Goal: Information Seeking & Learning: Learn about a topic

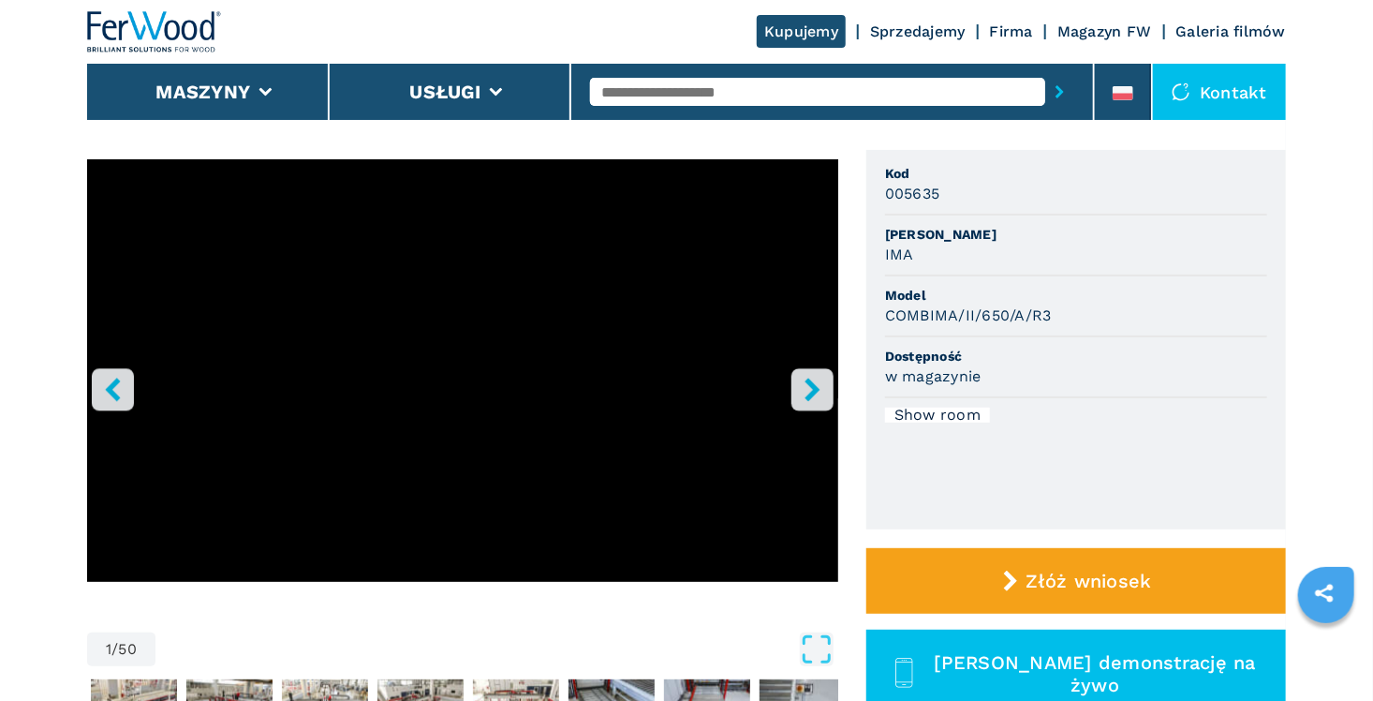
scroll to position [94, 0]
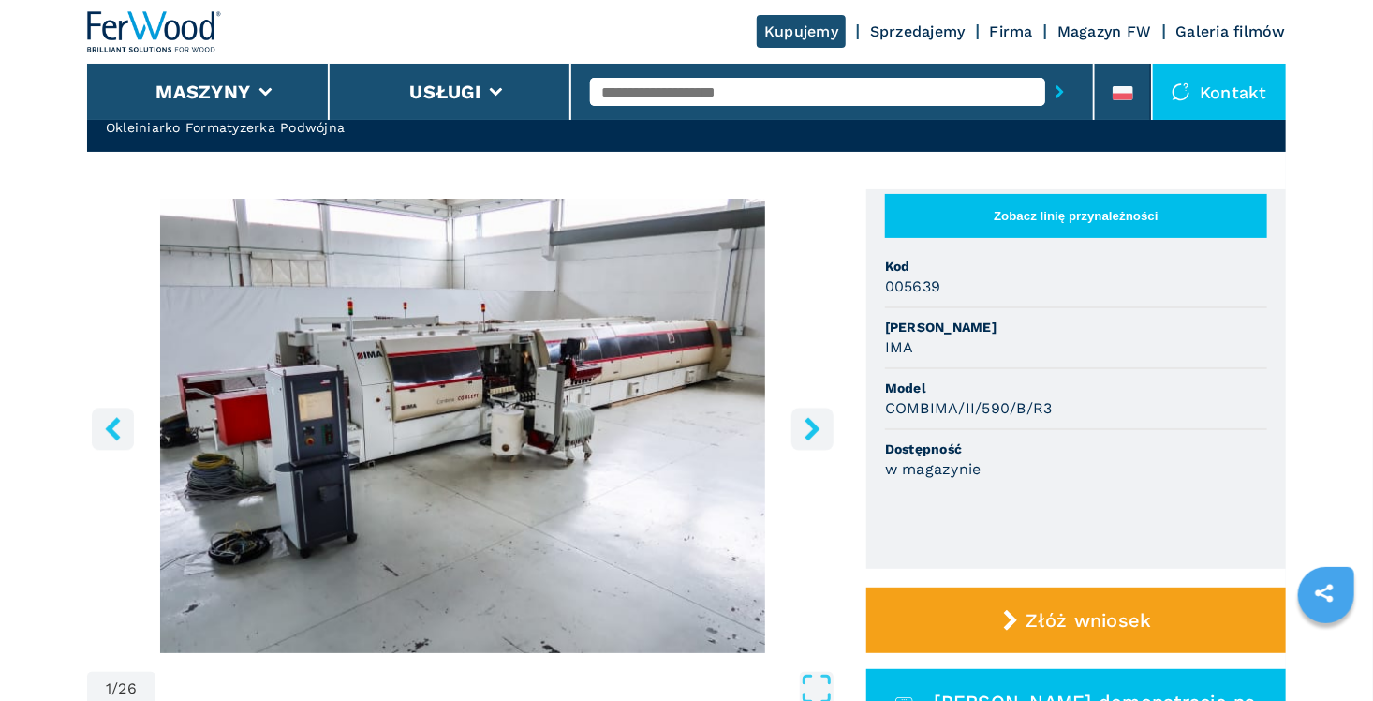
click at [811, 434] on icon "right-button" at bounding box center [812, 428] width 15 height 23
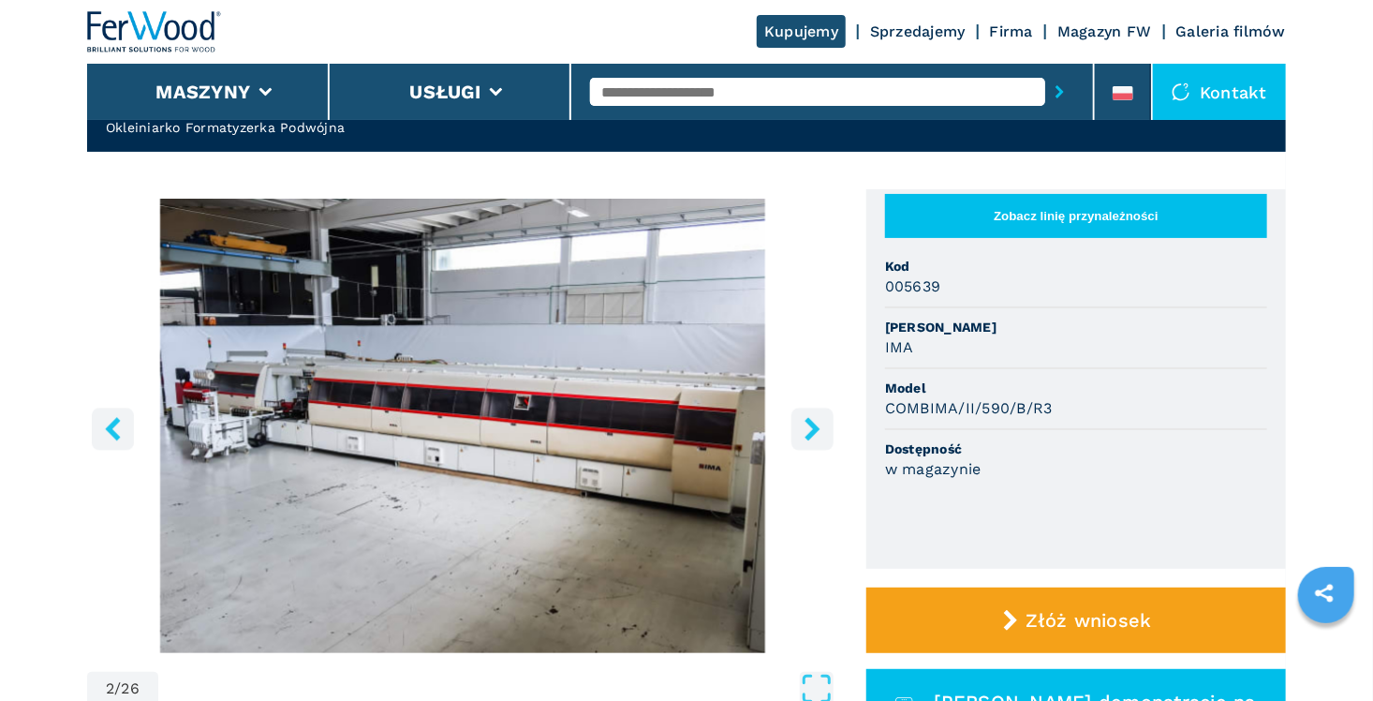
click at [810, 434] on icon "right-button" at bounding box center [812, 428] width 15 height 23
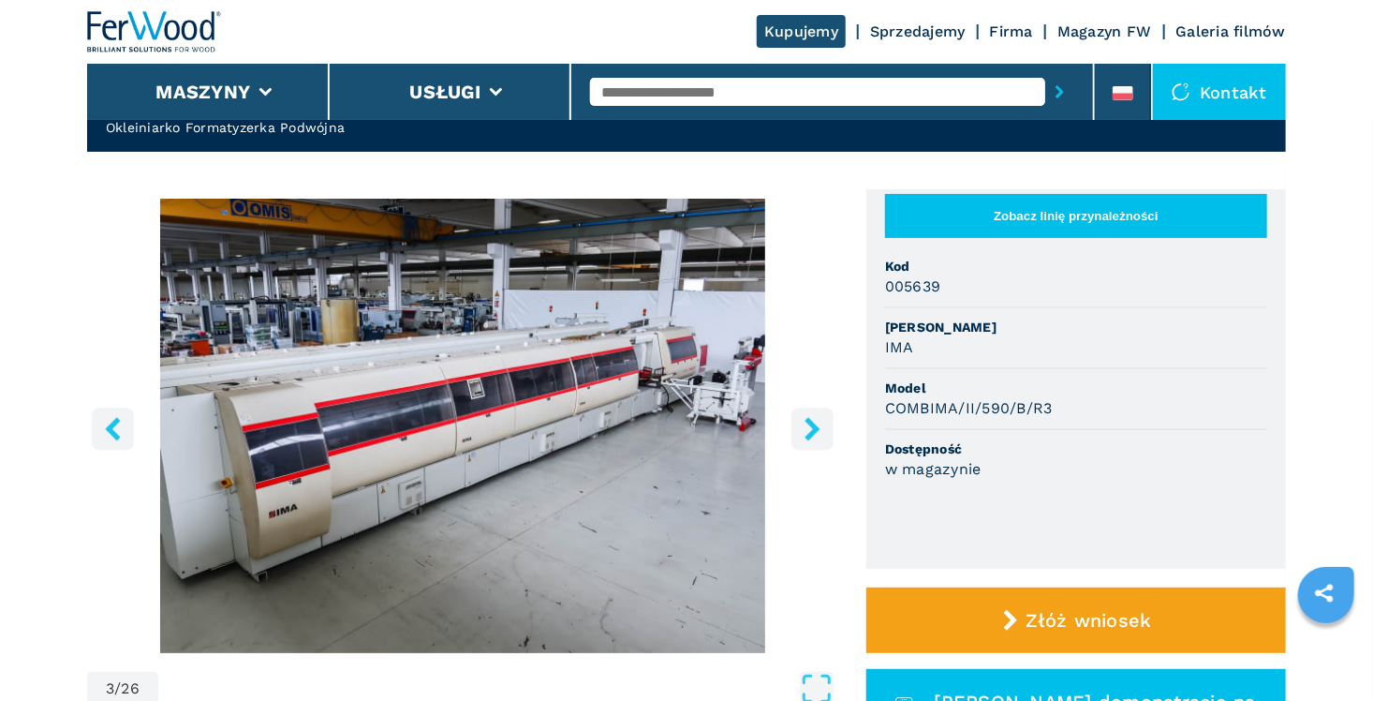
click at [810, 434] on icon "right-button" at bounding box center [812, 428] width 15 height 23
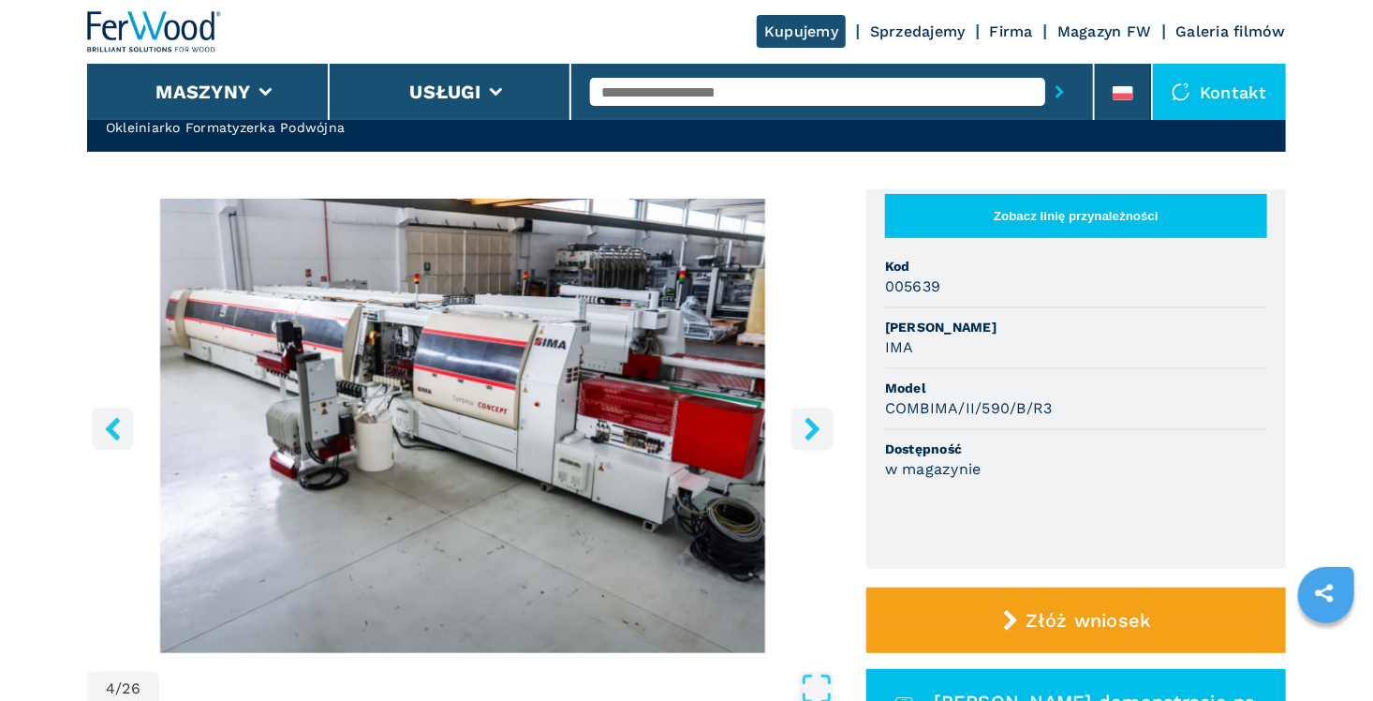
click at [810, 434] on icon "right-button" at bounding box center [812, 428] width 15 height 23
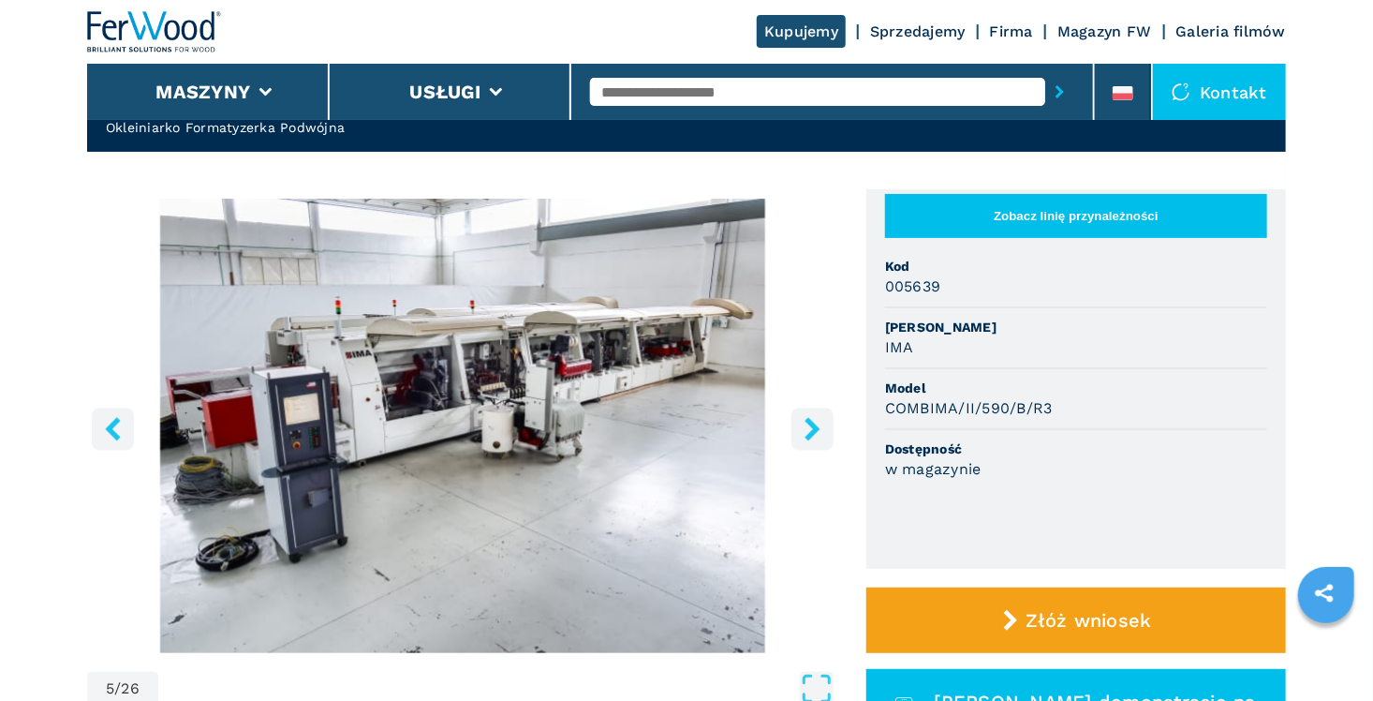
click at [810, 434] on icon "right-button" at bounding box center [812, 428] width 15 height 23
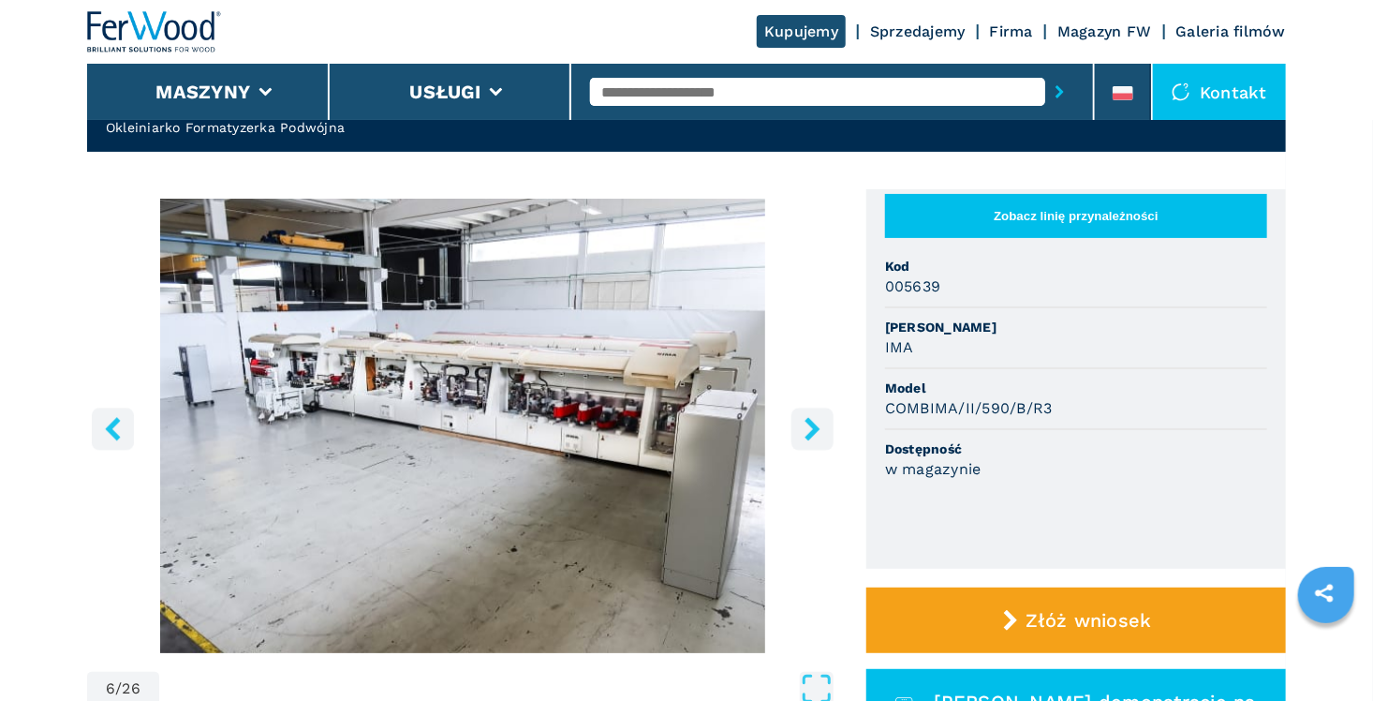
click at [810, 434] on icon "right-button" at bounding box center [812, 428] width 15 height 23
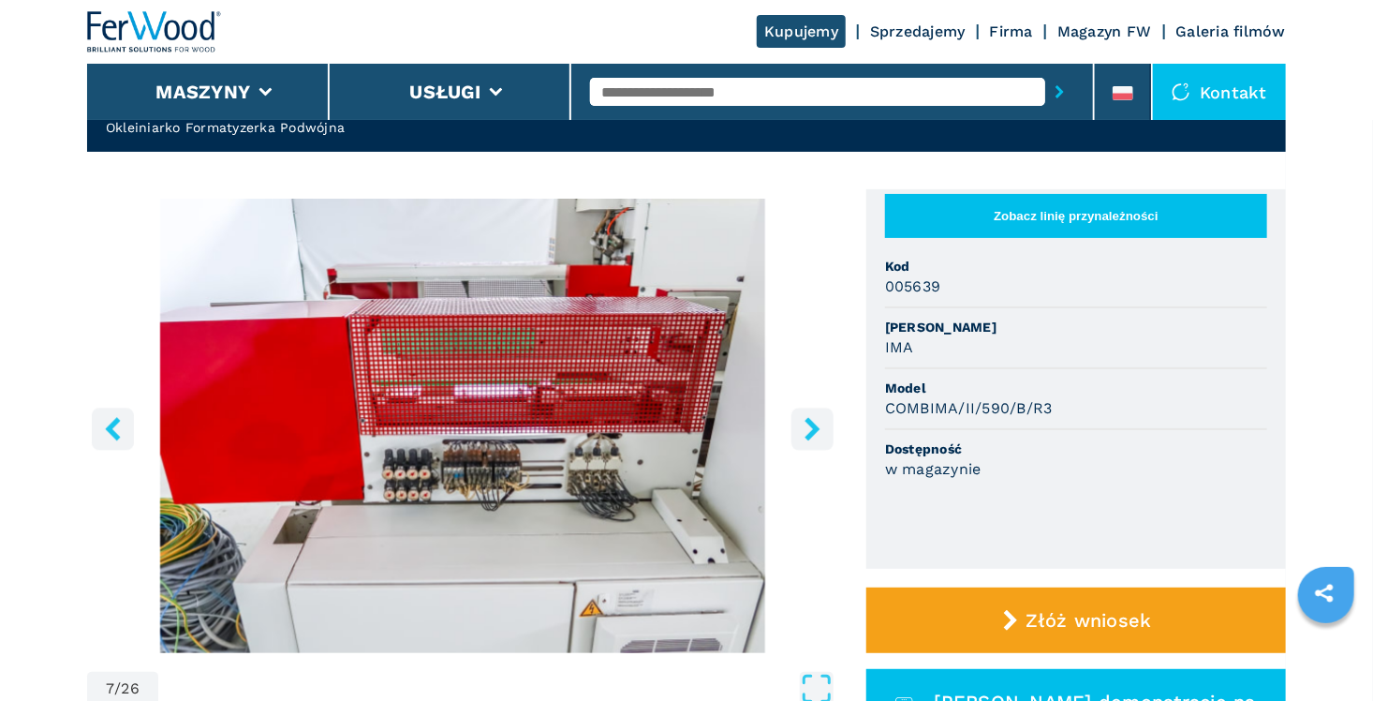
click at [810, 434] on icon "right-button" at bounding box center [812, 428] width 15 height 23
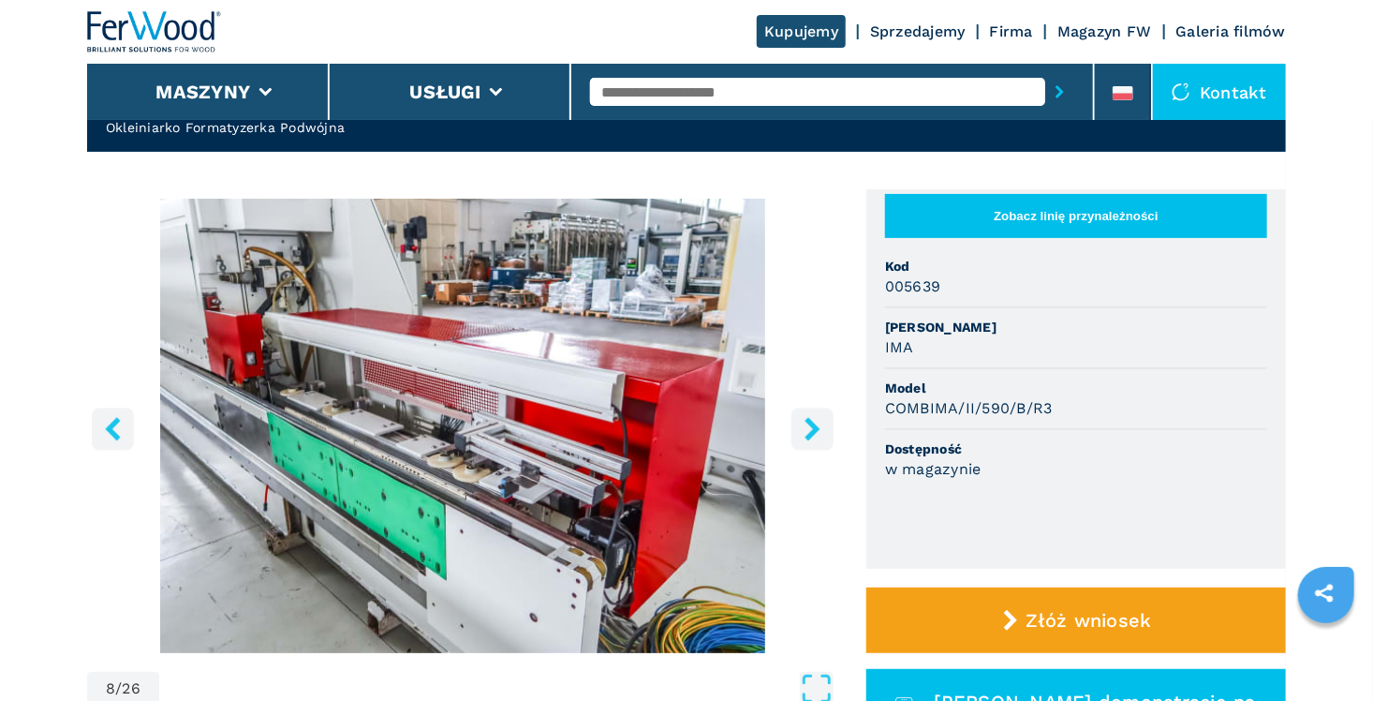
click at [810, 434] on icon "right-button" at bounding box center [812, 428] width 15 height 23
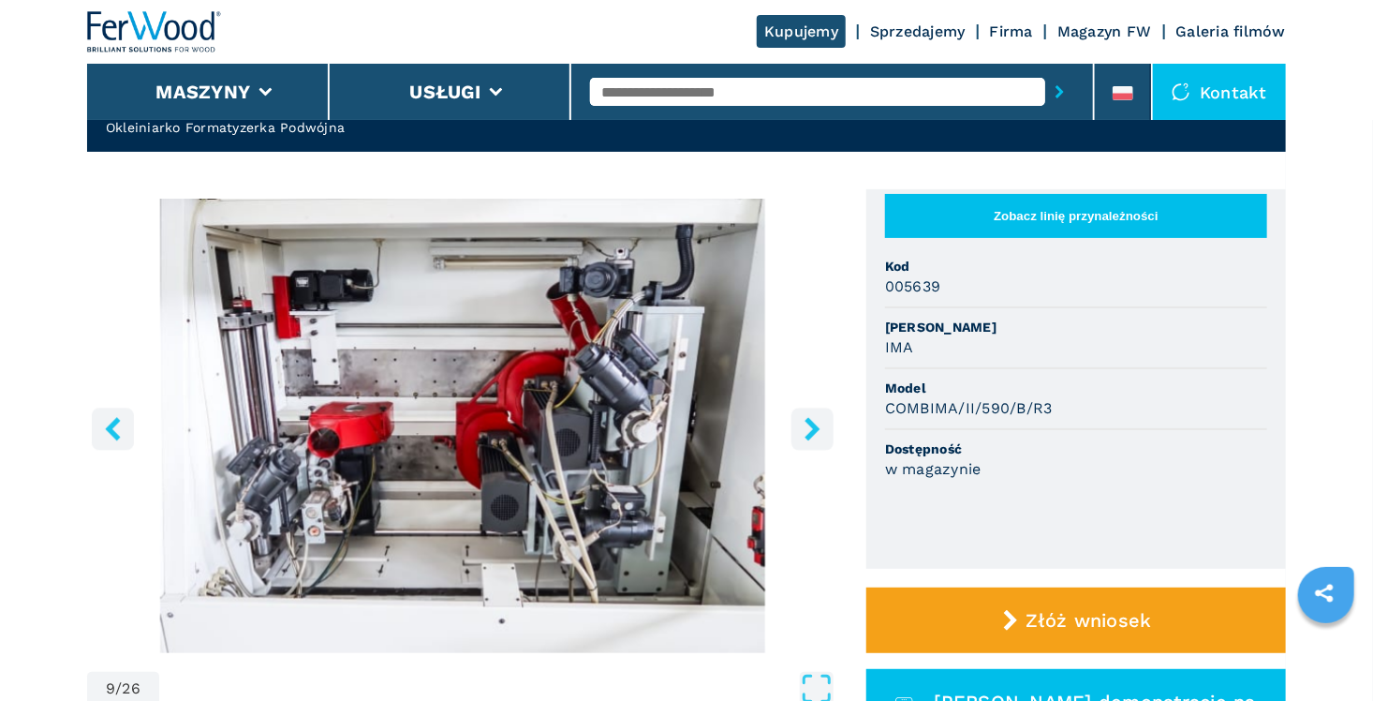
click at [810, 434] on icon "right-button" at bounding box center [812, 428] width 15 height 23
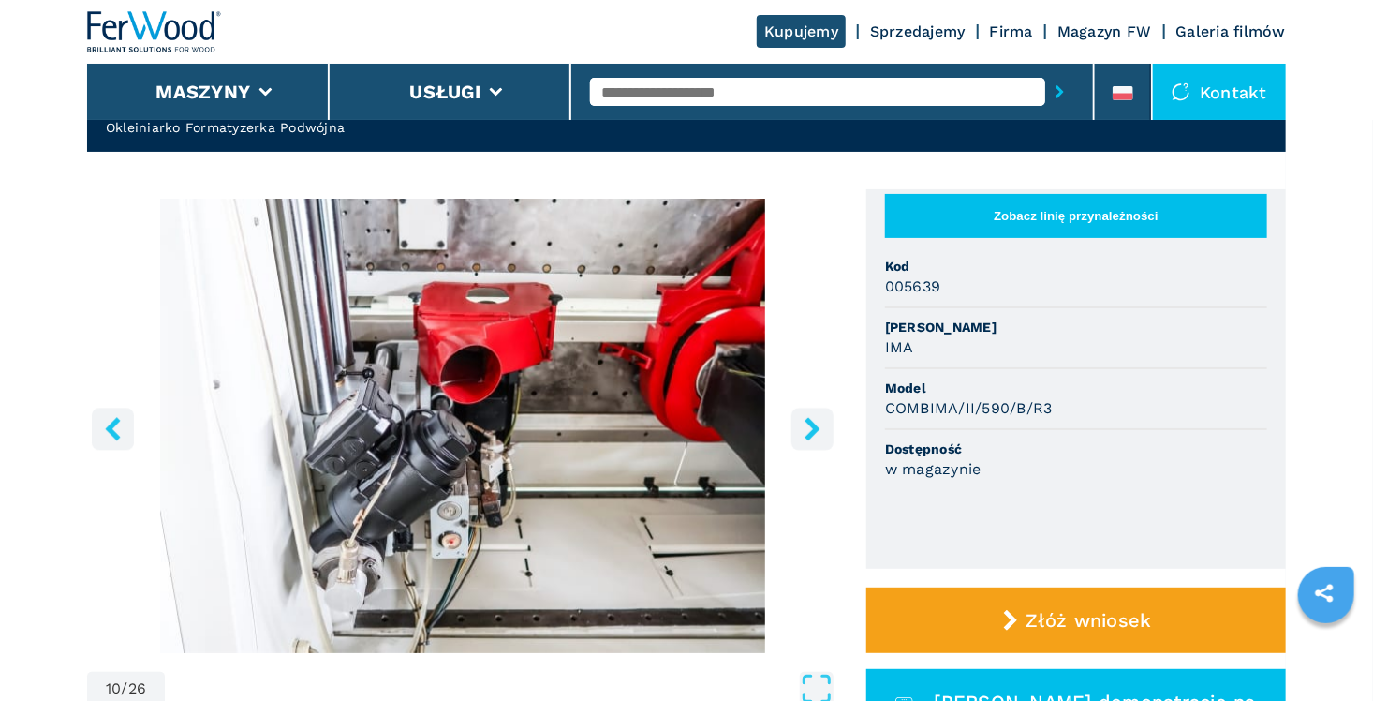
click at [810, 434] on icon "right-button" at bounding box center [812, 428] width 15 height 23
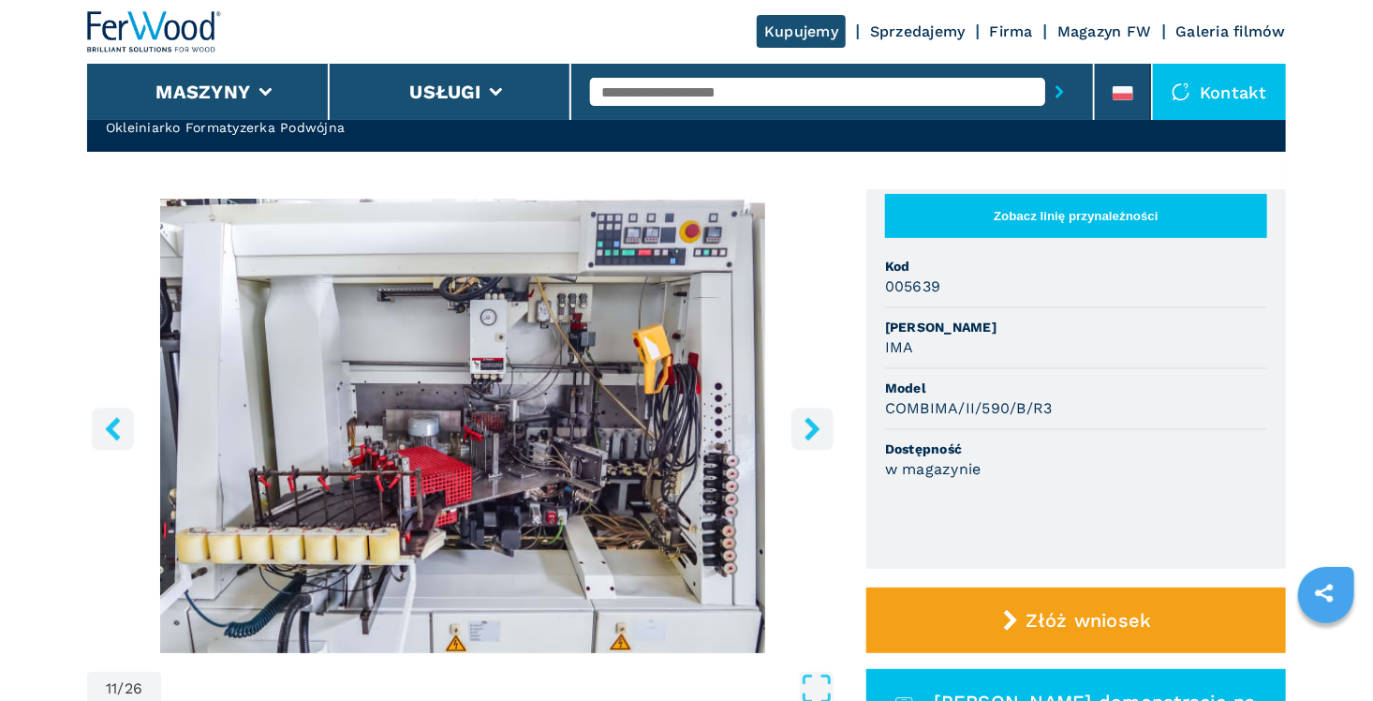
click at [810, 434] on icon "right-button" at bounding box center [812, 428] width 15 height 23
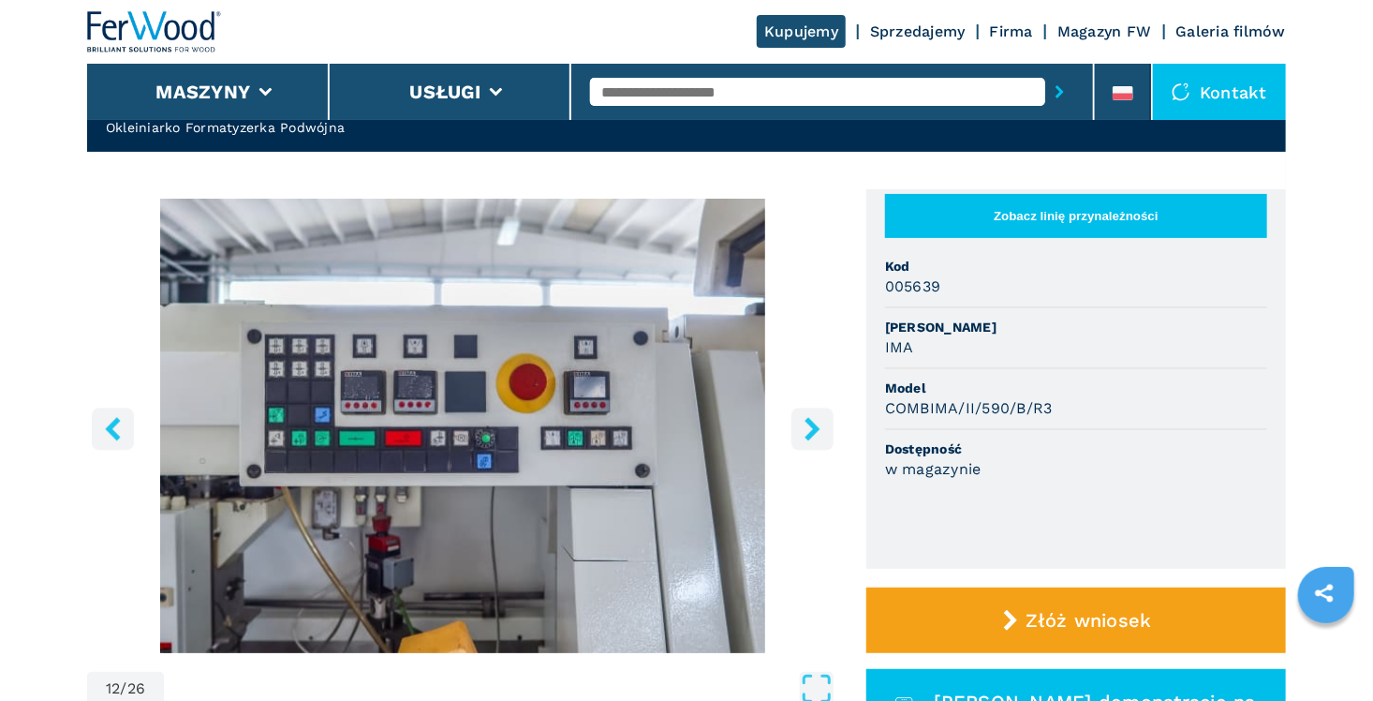
click at [810, 434] on icon "right-button" at bounding box center [812, 428] width 15 height 23
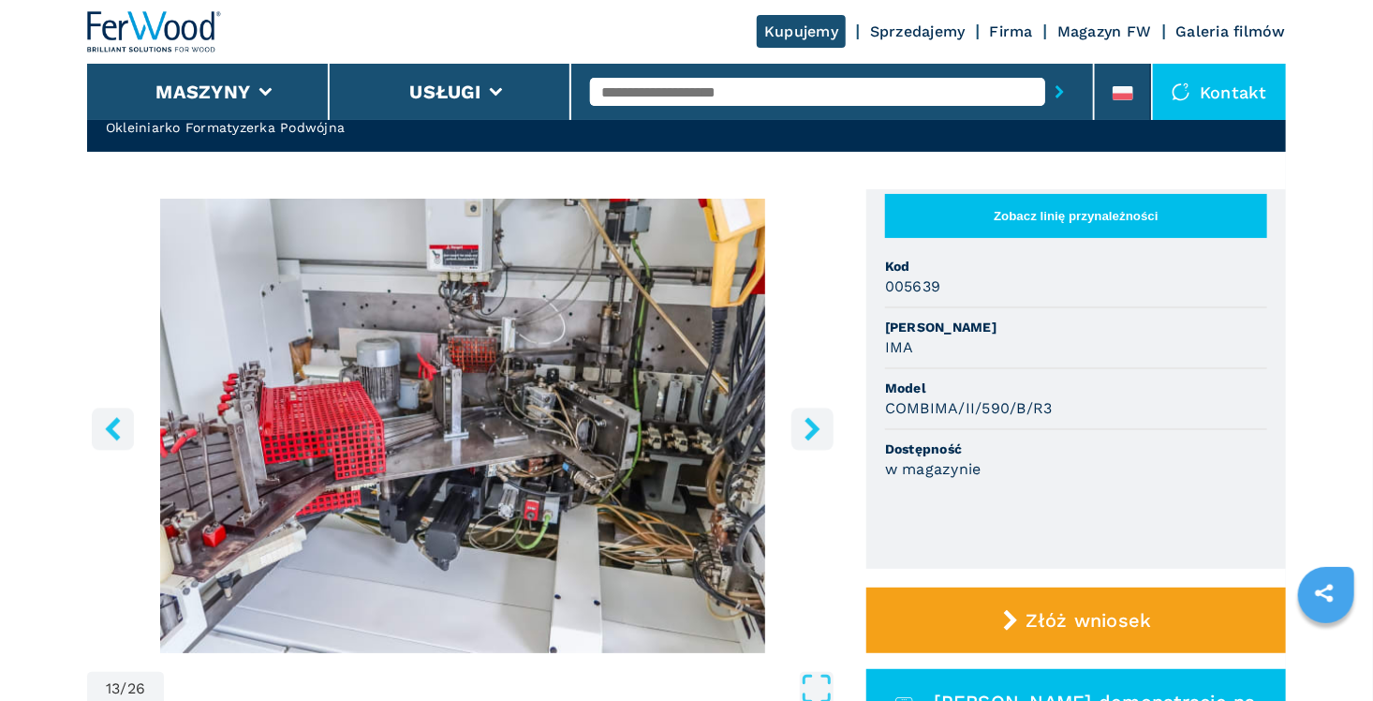
click at [810, 434] on icon "right-button" at bounding box center [812, 428] width 15 height 23
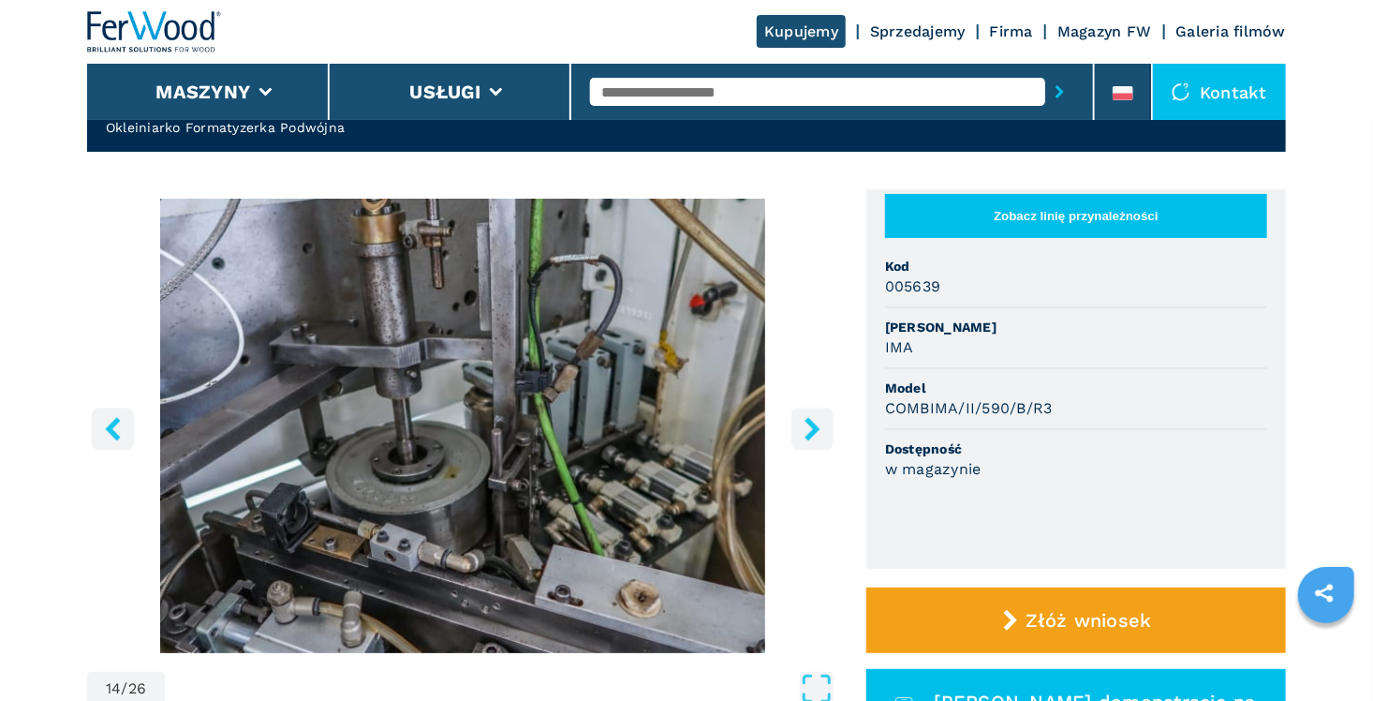
click at [810, 434] on icon "right-button" at bounding box center [812, 428] width 15 height 23
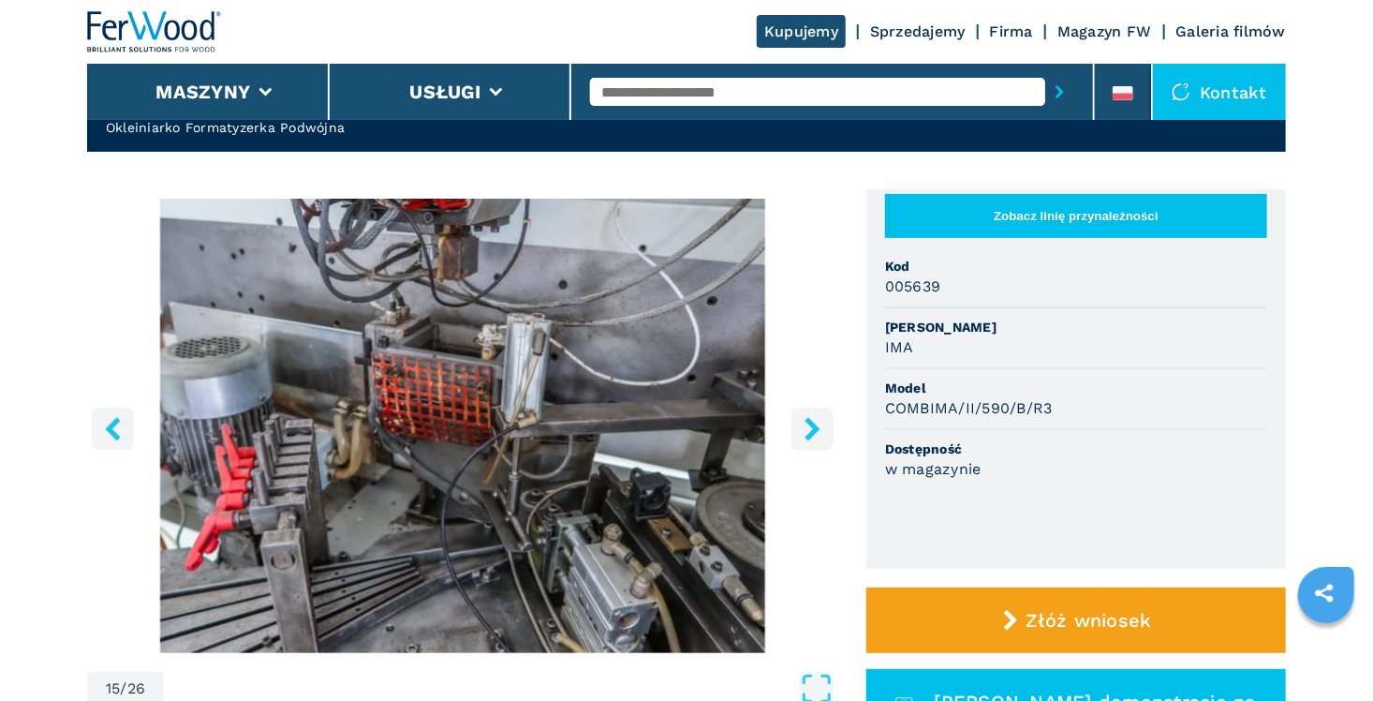
click at [810, 434] on icon "right-button" at bounding box center [812, 428] width 15 height 23
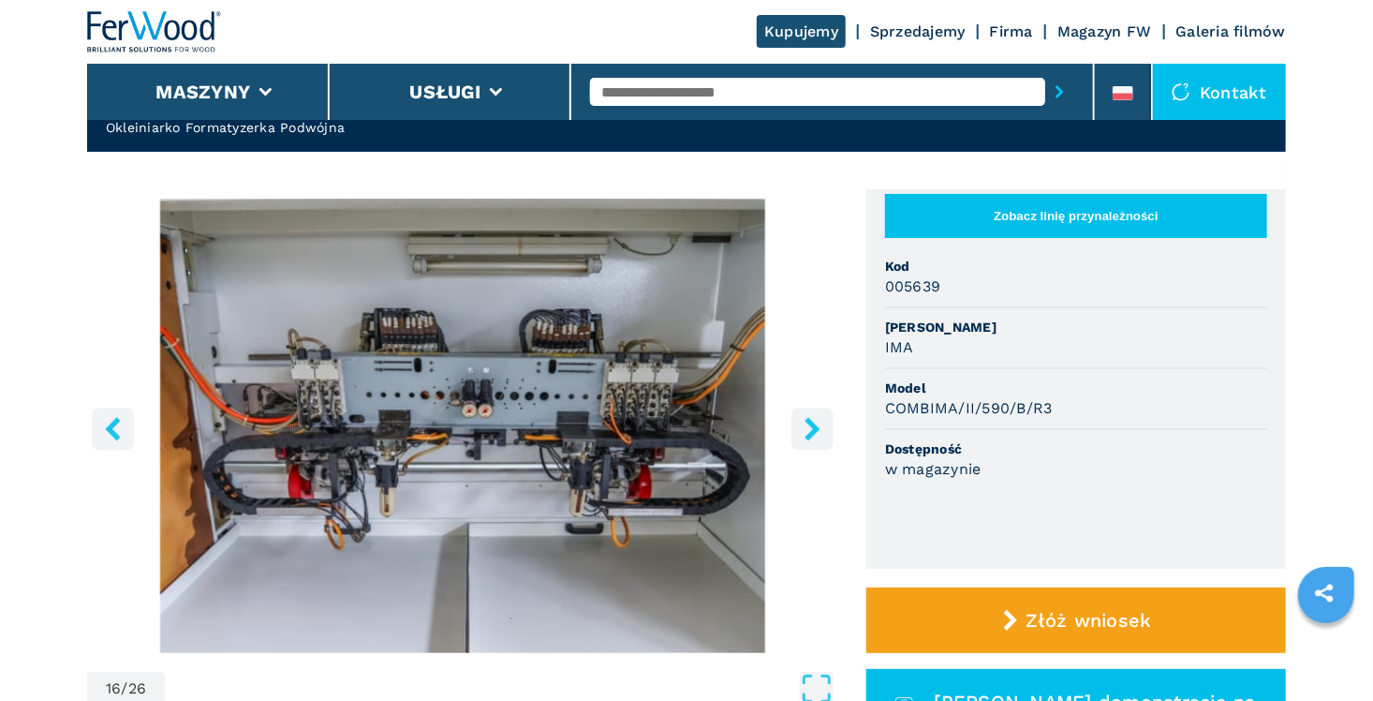
click at [810, 434] on icon "right-button" at bounding box center [812, 428] width 15 height 23
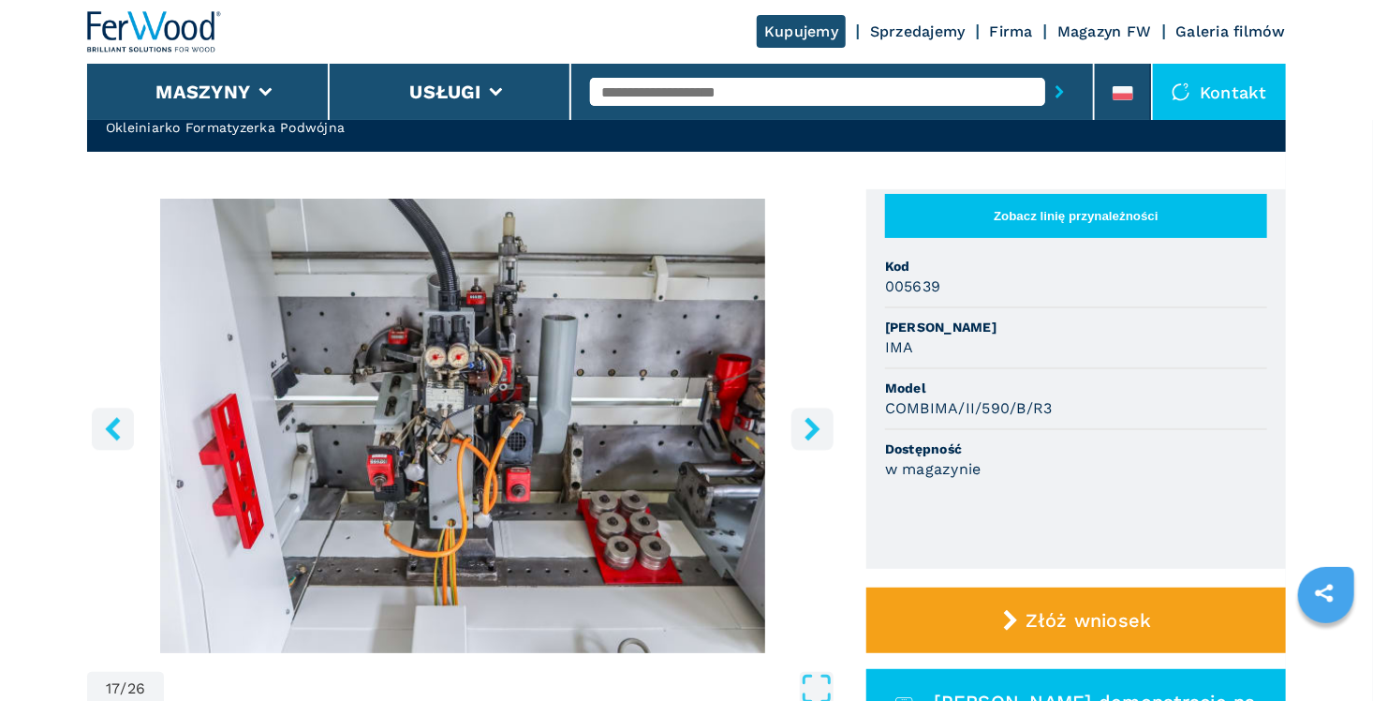
click at [810, 434] on icon "right-button" at bounding box center [812, 428] width 15 height 23
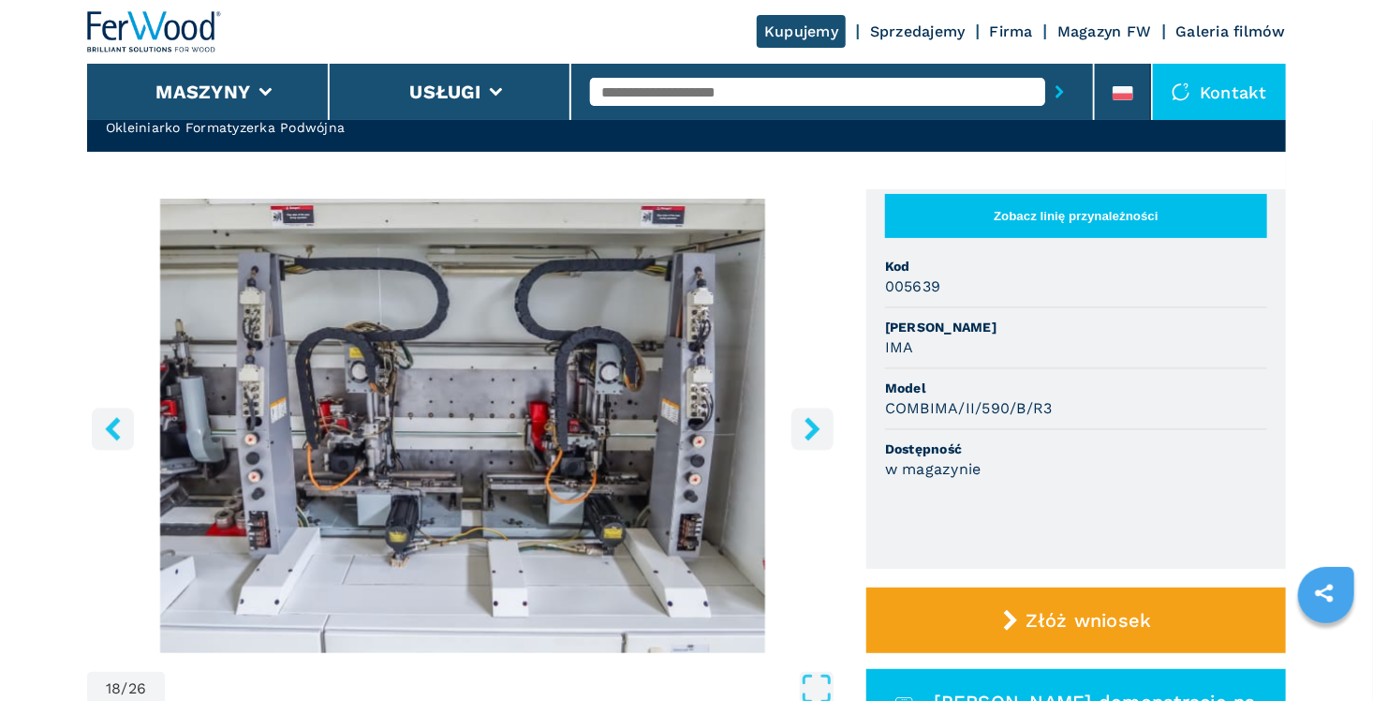
click at [810, 434] on icon "right-button" at bounding box center [812, 428] width 15 height 23
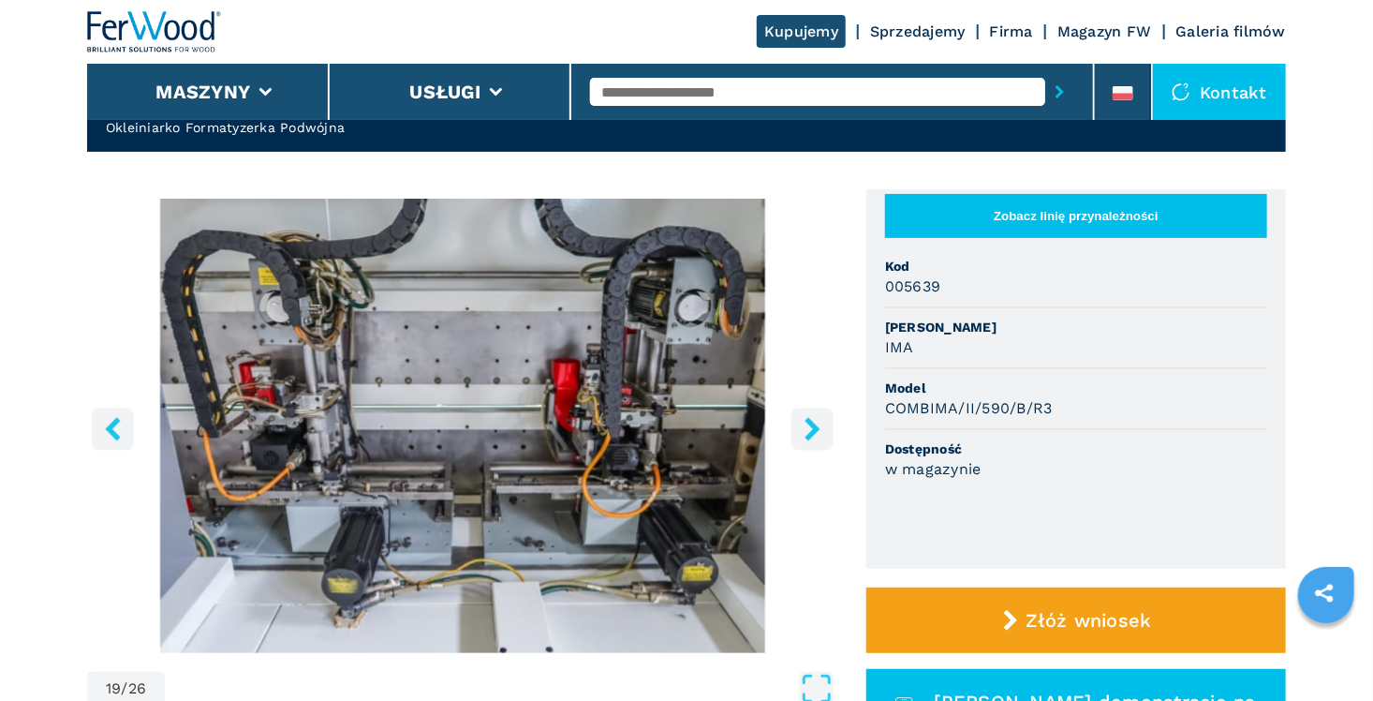
click at [810, 434] on icon "right-button" at bounding box center [812, 428] width 15 height 23
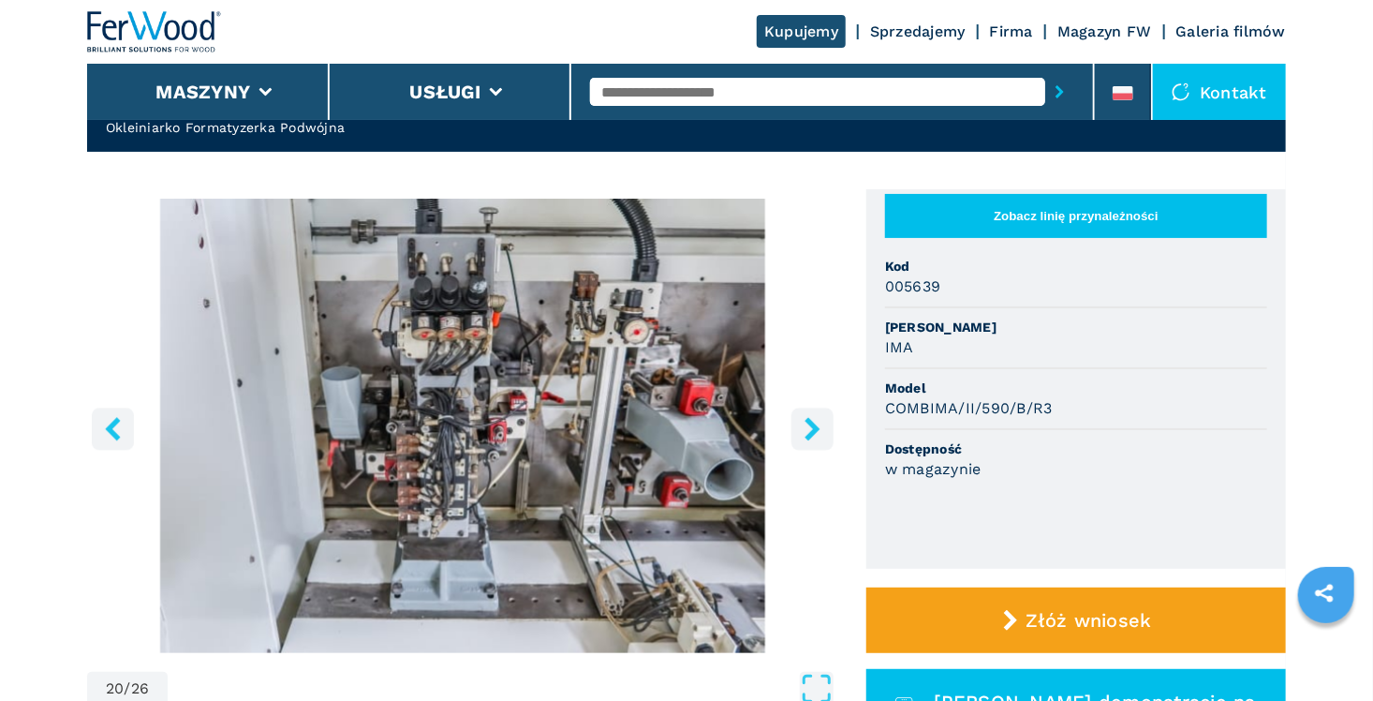
click at [810, 434] on icon "right-button" at bounding box center [812, 428] width 15 height 23
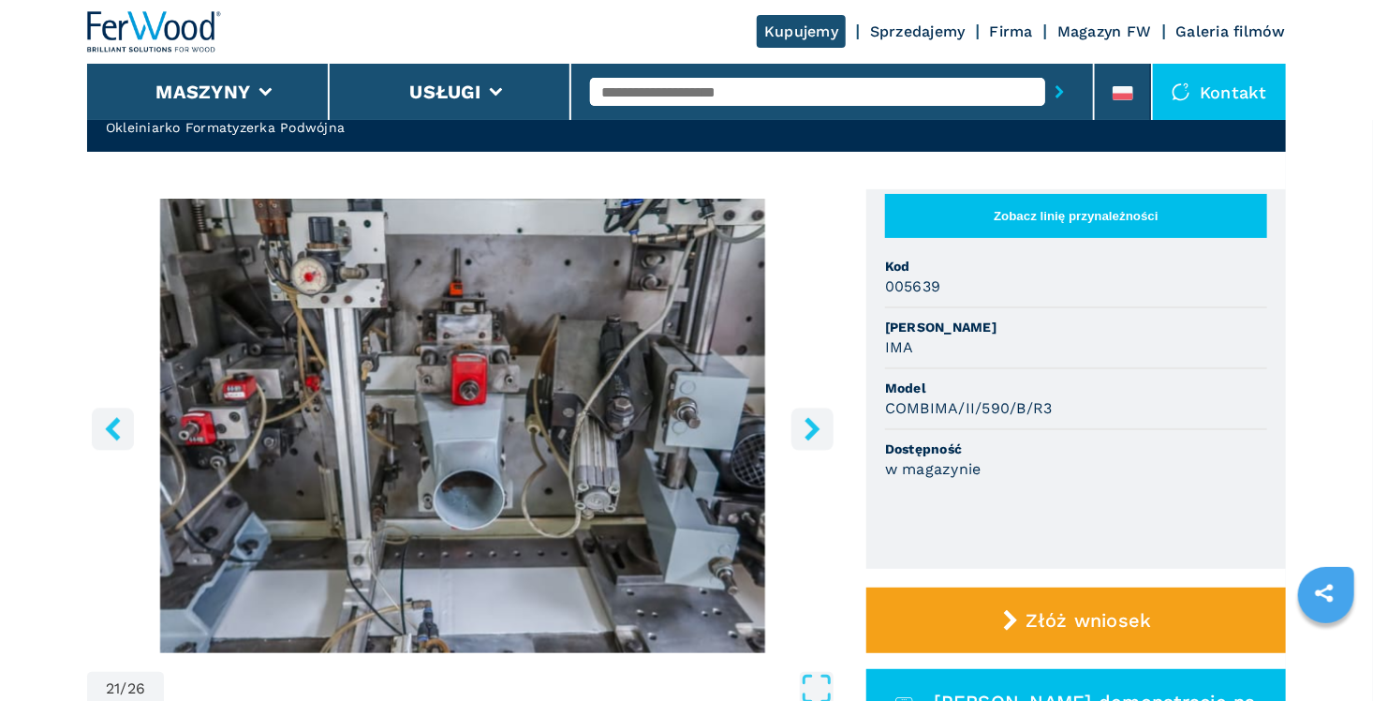
click at [810, 434] on icon "right-button" at bounding box center [812, 428] width 15 height 23
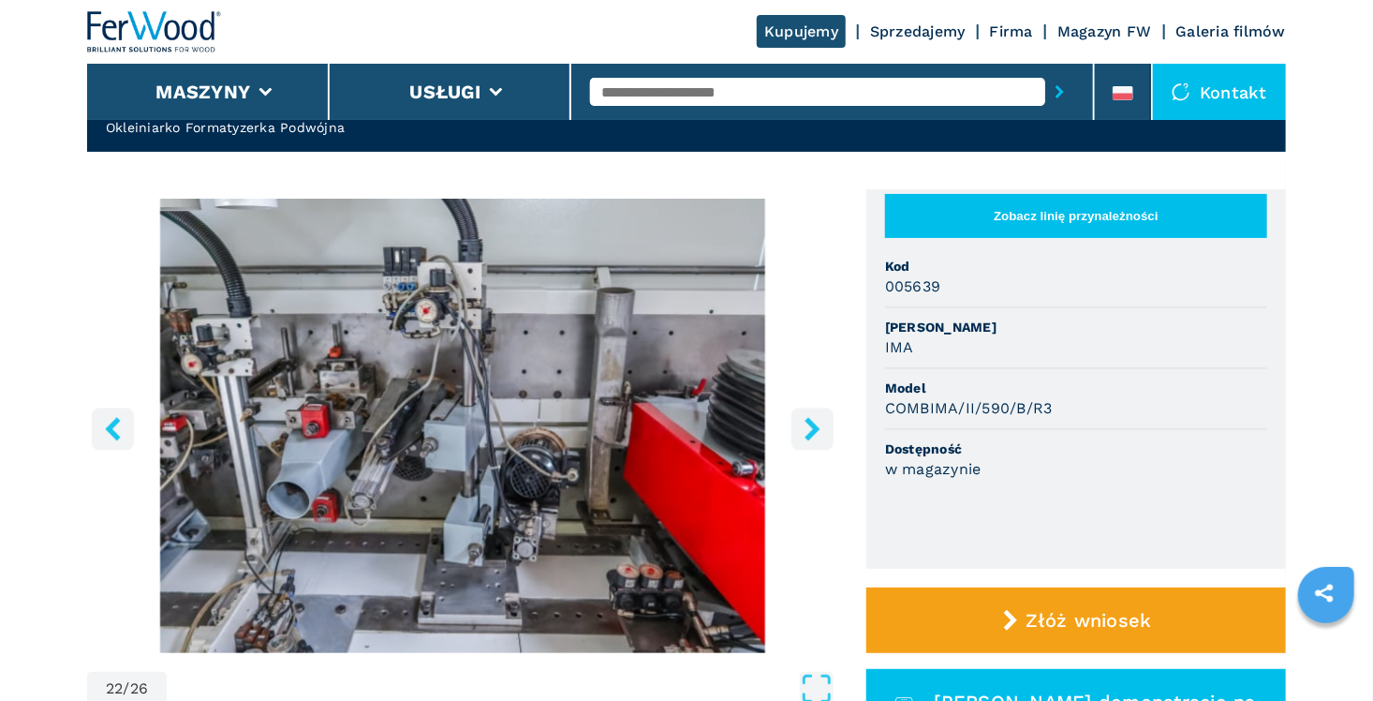
click at [810, 434] on icon "right-button" at bounding box center [812, 428] width 15 height 23
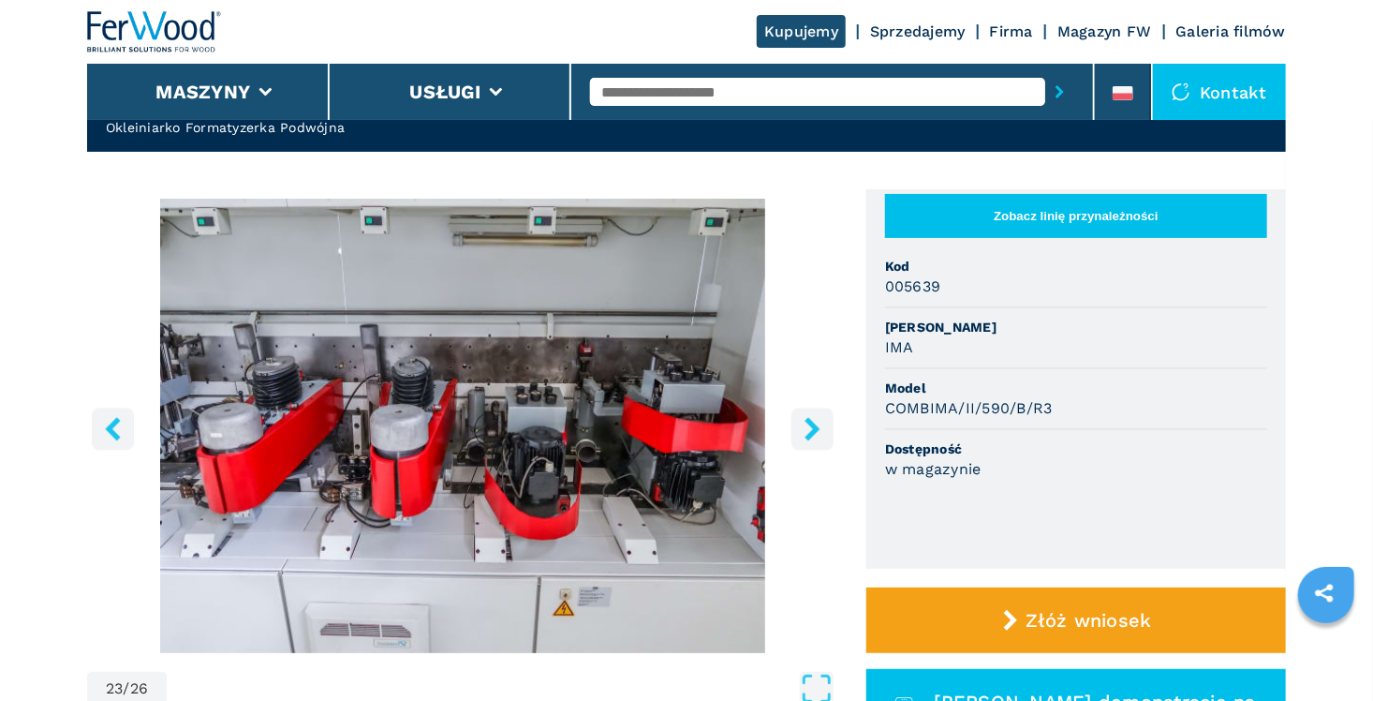
click at [810, 434] on icon "right-button" at bounding box center [812, 428] width 15 height 23
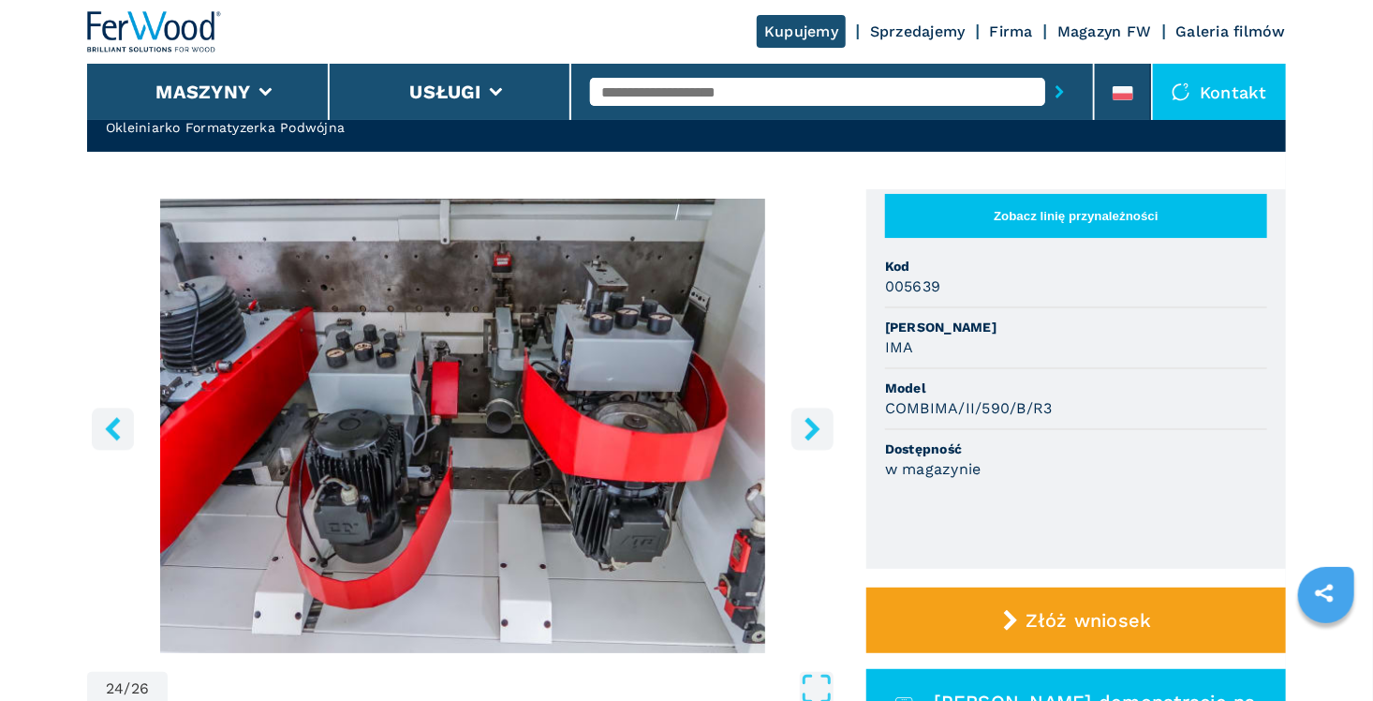
click at [810, 434] on icon "right-button" at bounding box center [812, 428] width 15 height 23
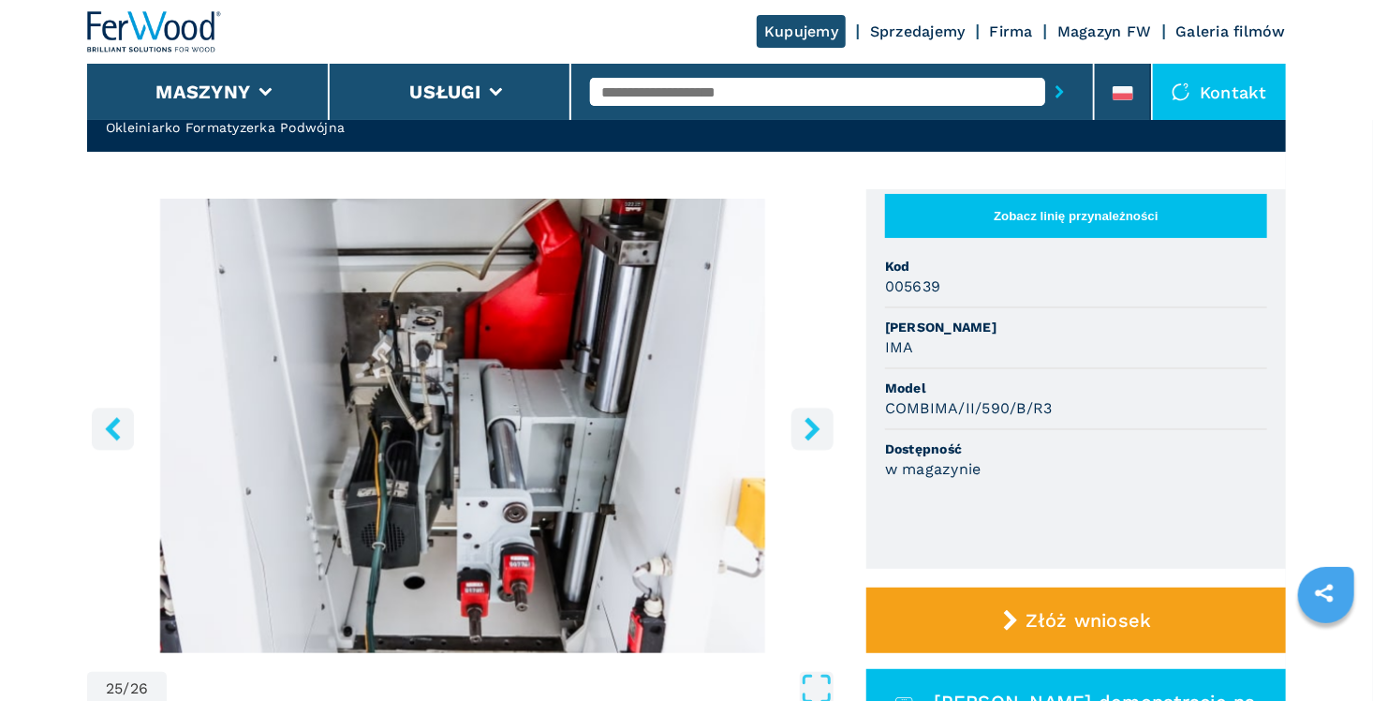
click at [810, 434] on icon "right-button" at bounding box center [812, 428] width 15 height 23
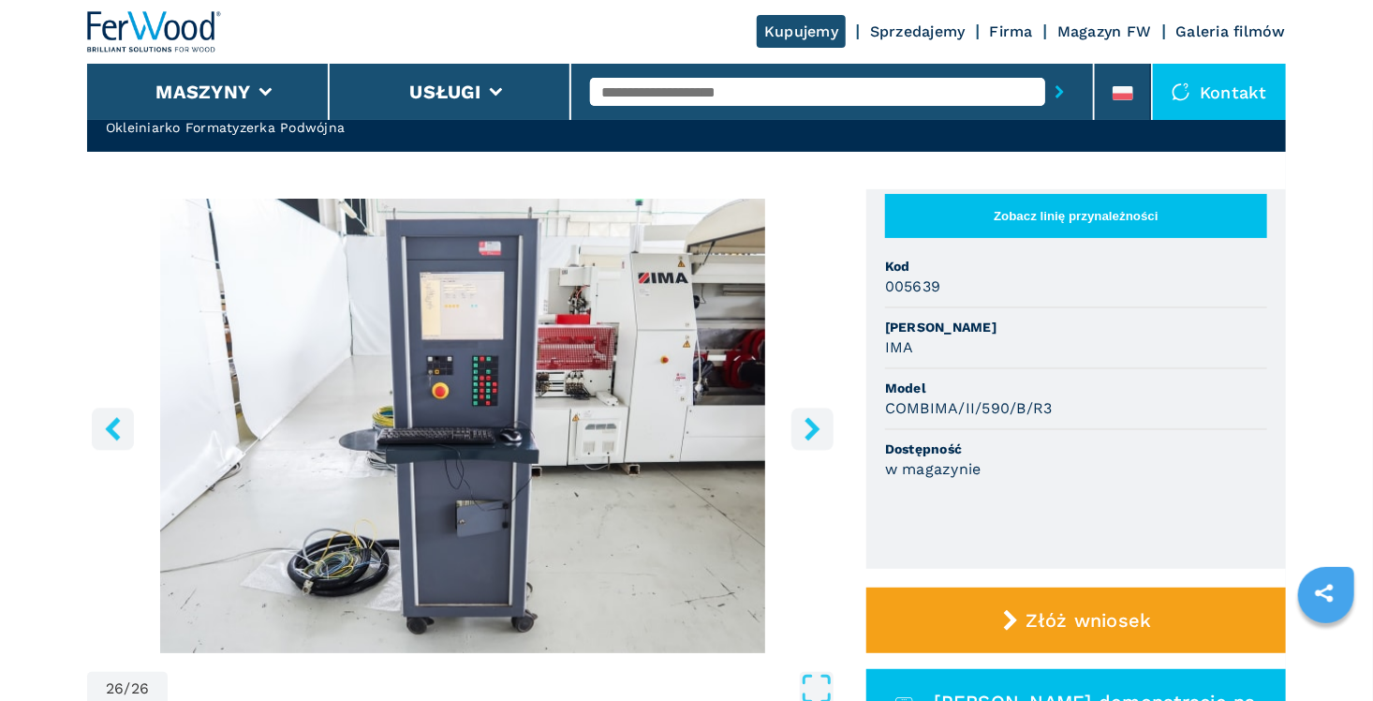
click at [810, 434] on icon "right-button" at bounding box center [812, 428] width 15 height 23
